Goal: Navigation & Orientation: Find specific page/section

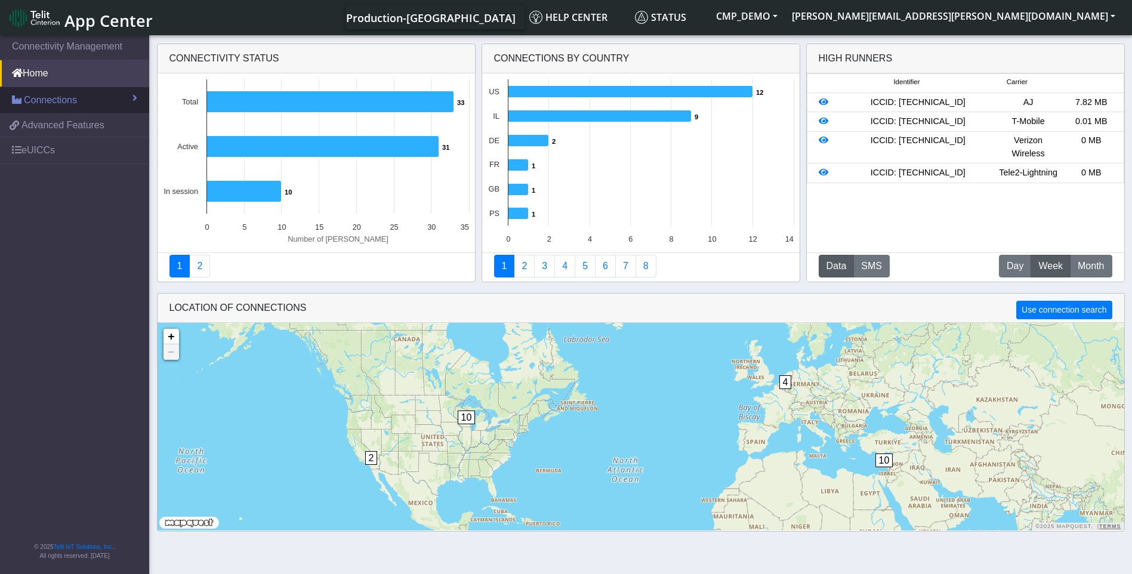
click at [78, 110] on link "Connections" at bounding box center [74, 100] width 149 height 26
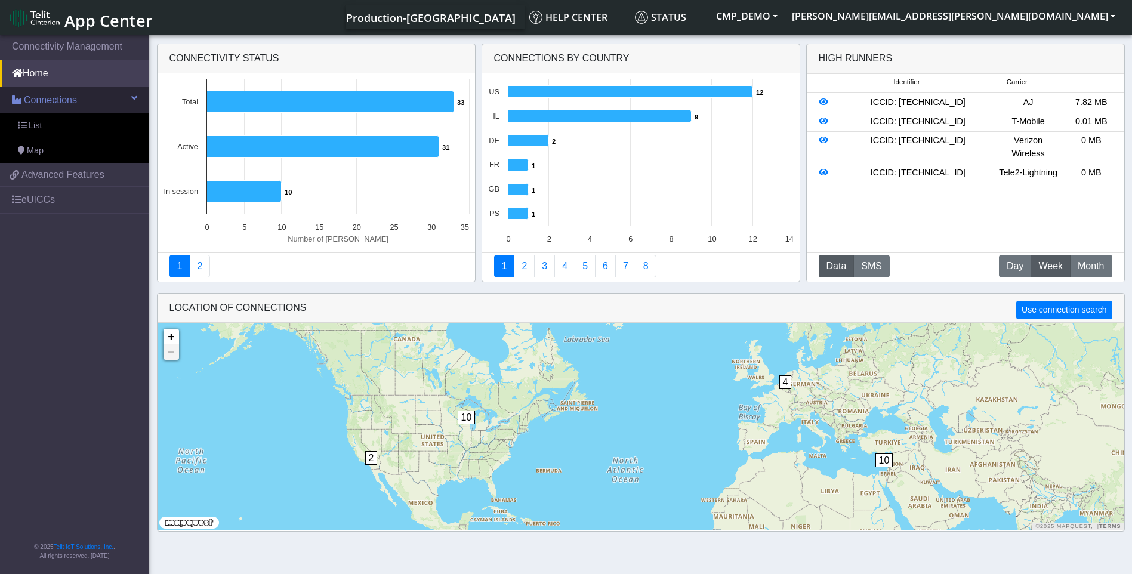
click at [73, 99] on span "Connections" at bounding box center [50, 100] width 53 height 14
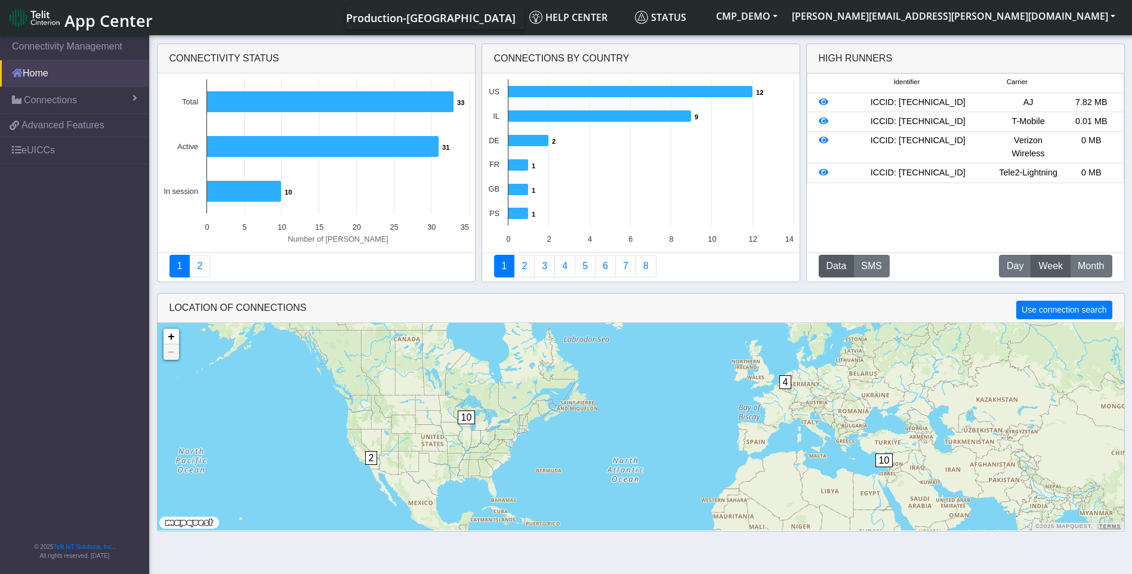
click at [73, 72] on link "Home" at bounding box center [74, 73] width 149 height 26
click at [59, 156] on link "eUICCs" at bounding box center [74, 150] width 149 height 26
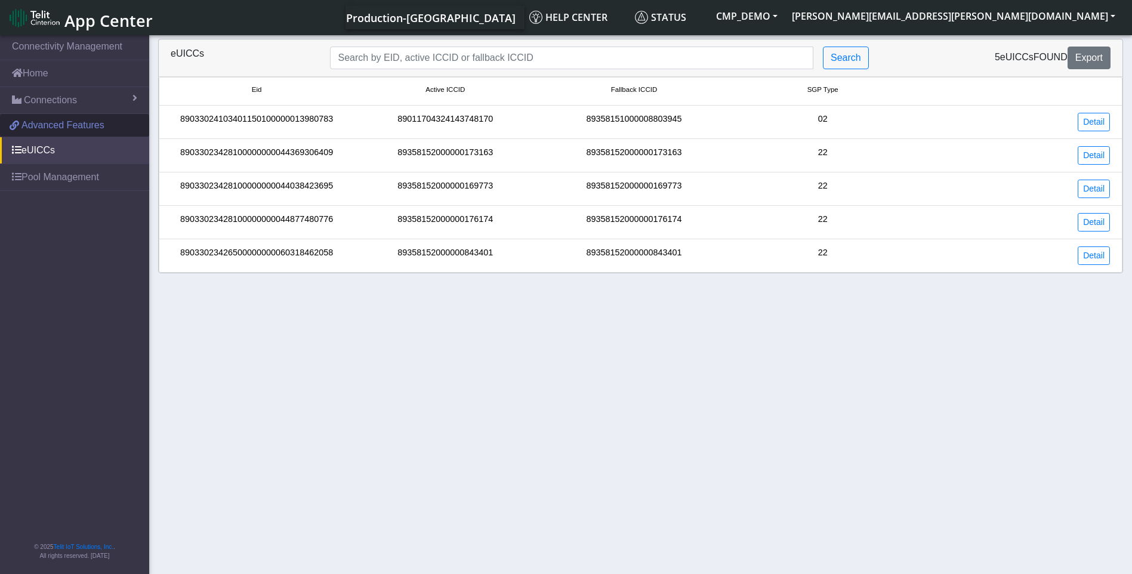
click at [63, 130] on span "Advanced Features" at bounding box center [62, 125] width 83 height 14
click at [71, 175] on link "Pool Management" at bounding box center [74, 177] width 149 height 26
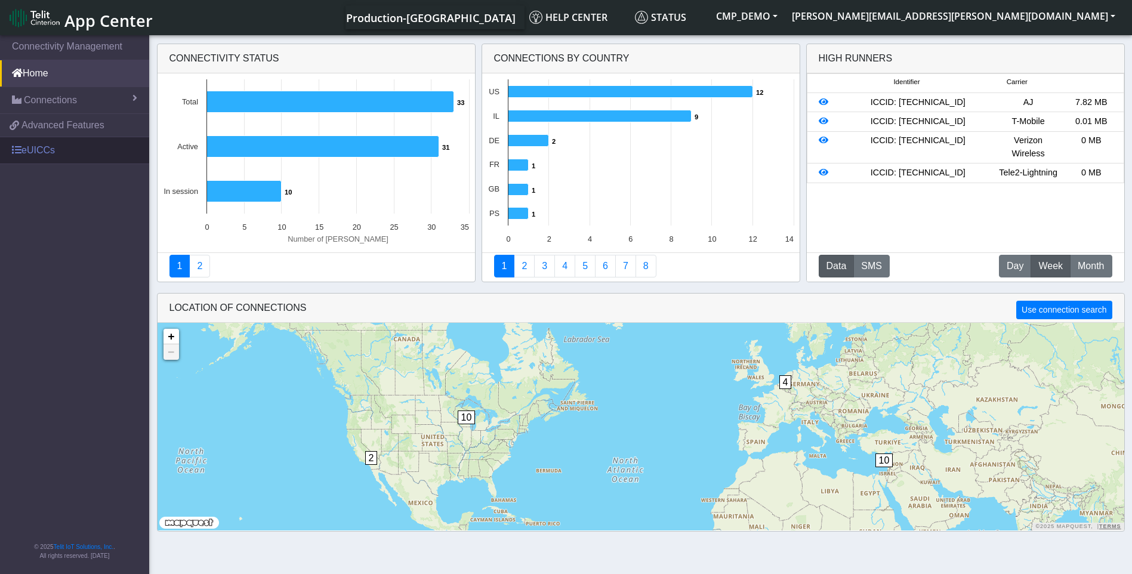
click at [44, 163] on link "eUICCs" at bounding box center [74, 150] width 149 height 26
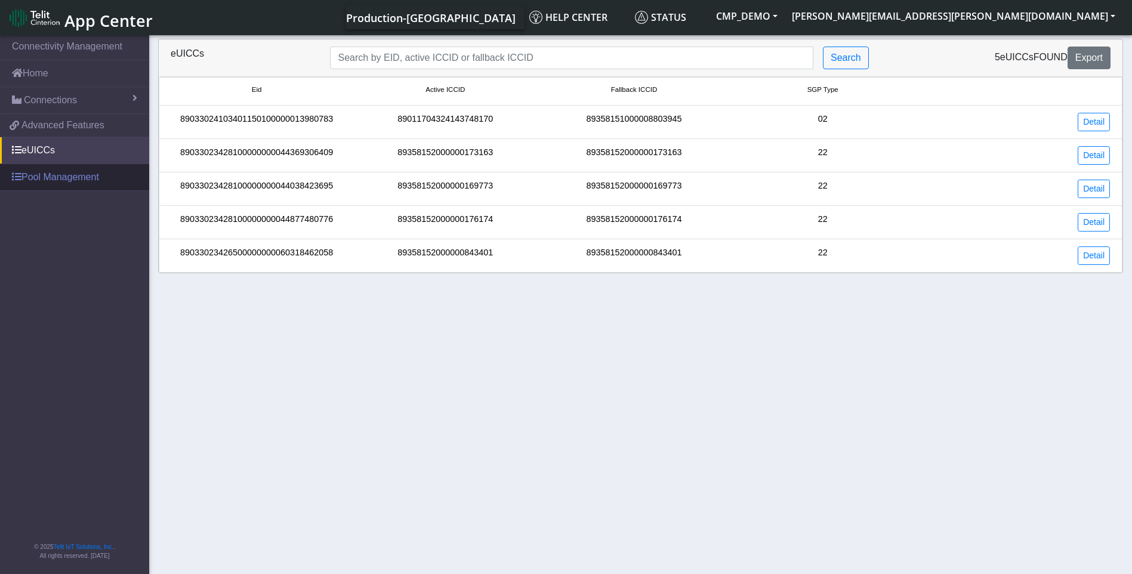
click at [48, 180] on link "Pool Management" at bounding box center [74, 177] width 149 height 26
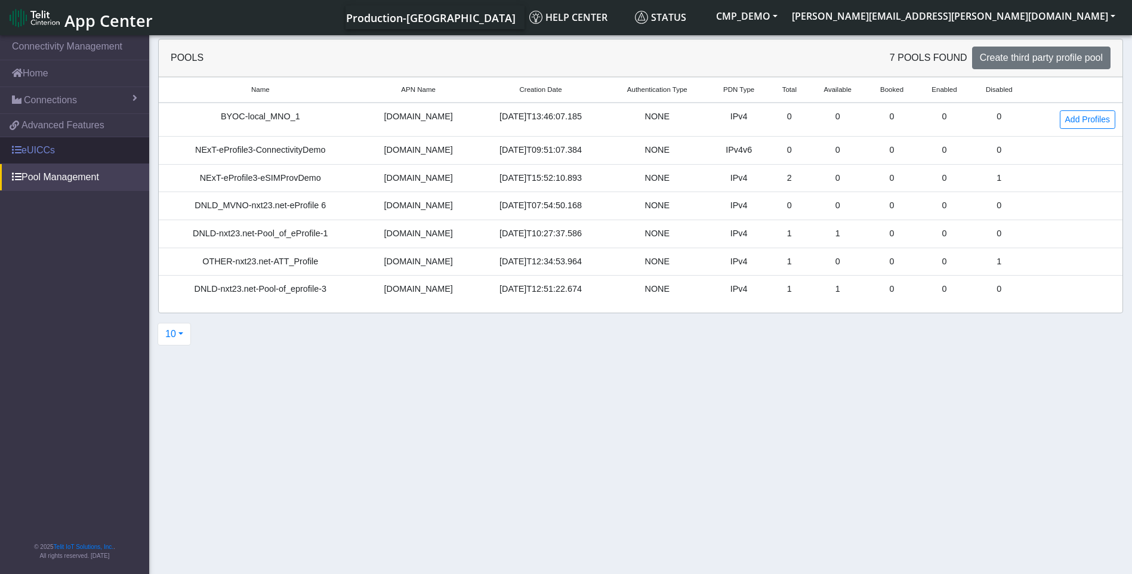
click at [48, 156] on link "eUICCs" at bounding box center [74, 150] width 149 height 26
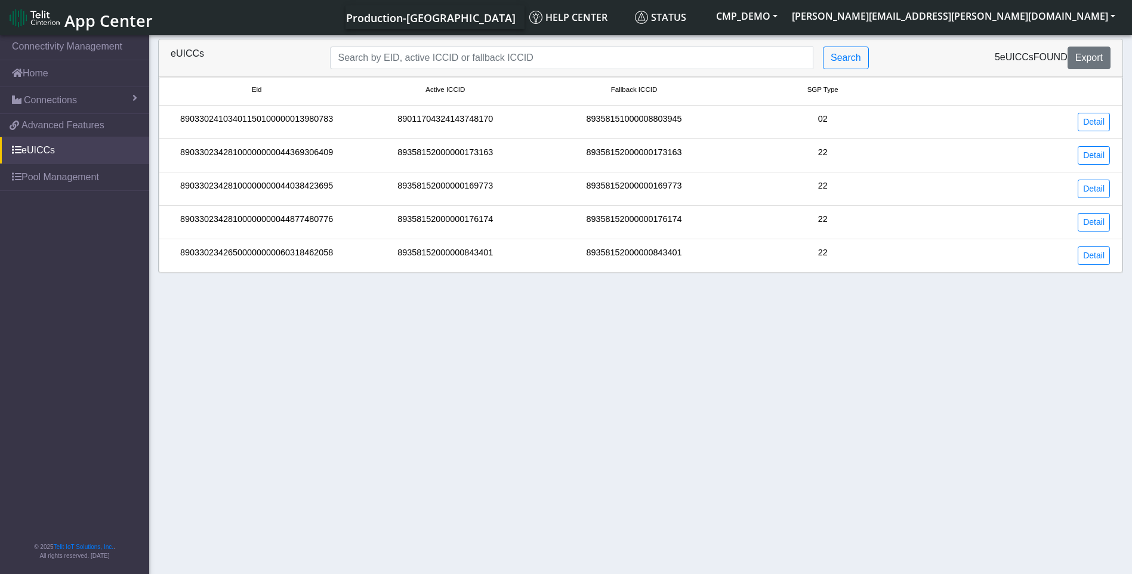
click at [297, 113] on div "89033024103401150100000013980783" at bounding box center [256, 122] width 189 height 18
